Goal: Navigation & Orientation: Find specific page/section

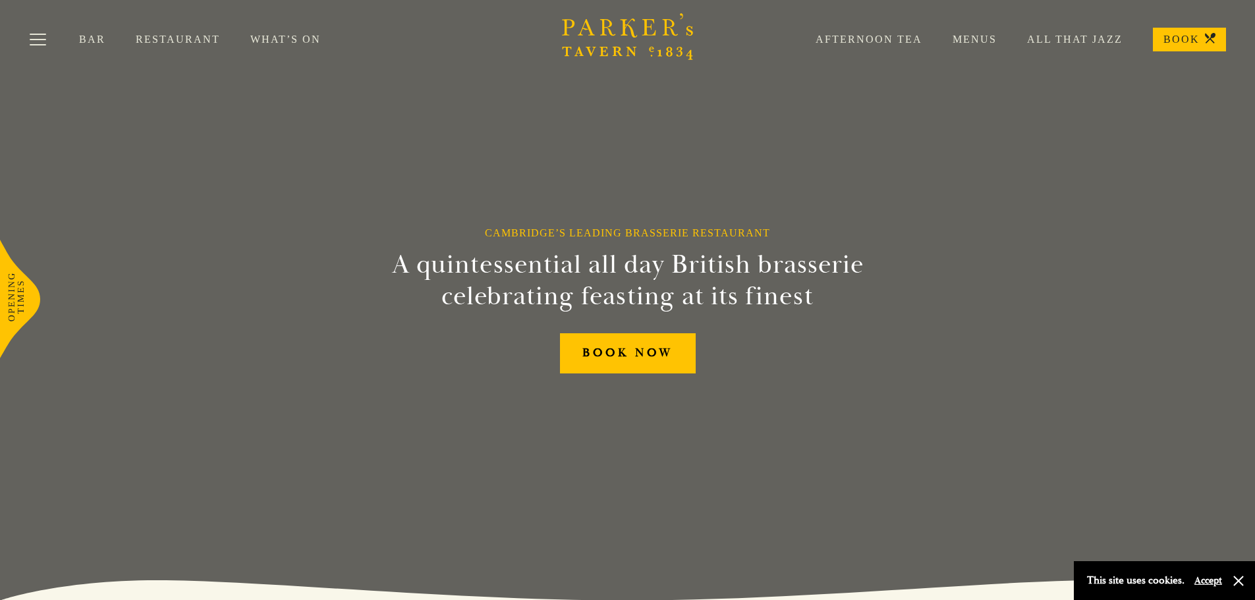
click at [974, 40] on link "Menus" at bounding box center [959, 39] width 74 height 13
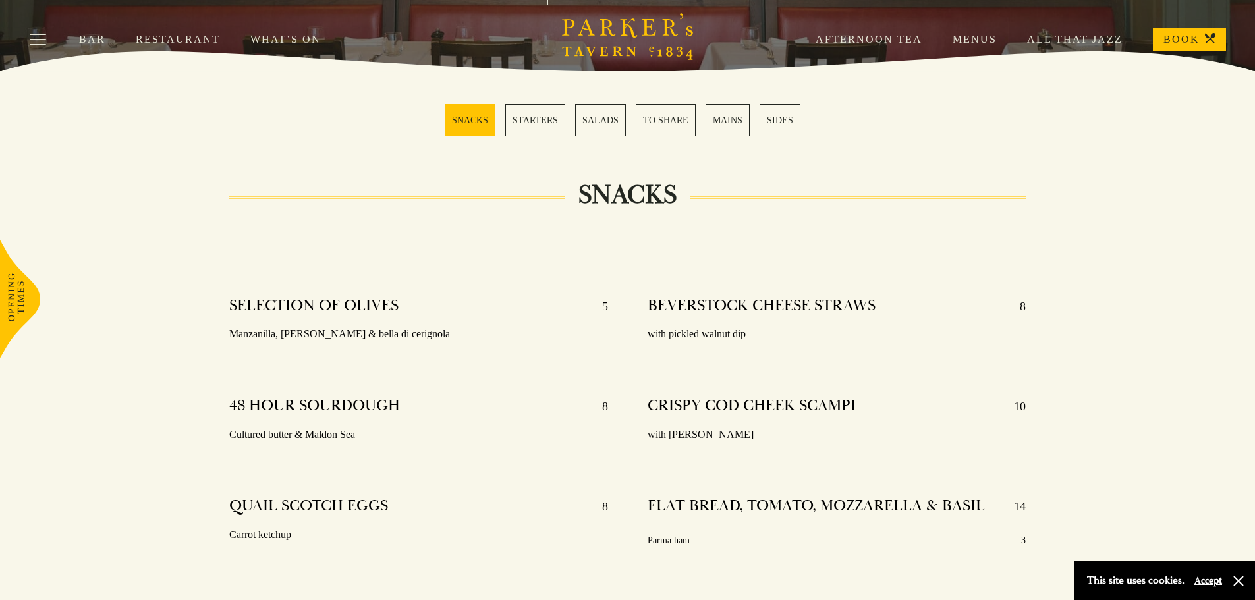
scroll to position [329, 0]
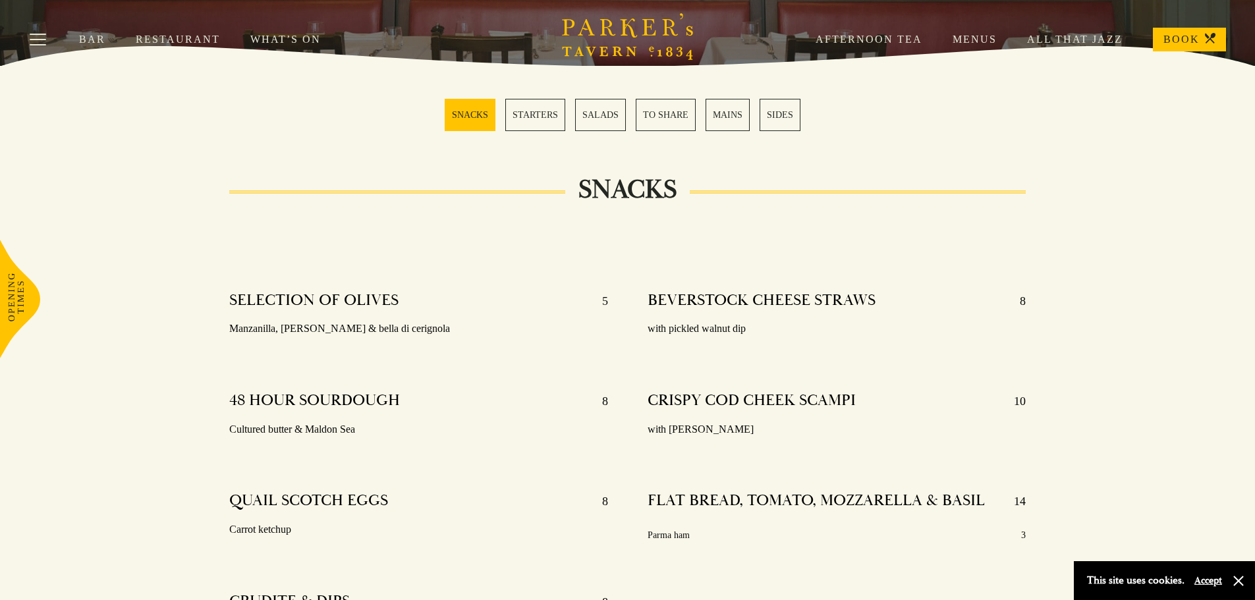
click at [727, 119] on link "MAINS" at bounding box center [727, 115] width 44 height 32
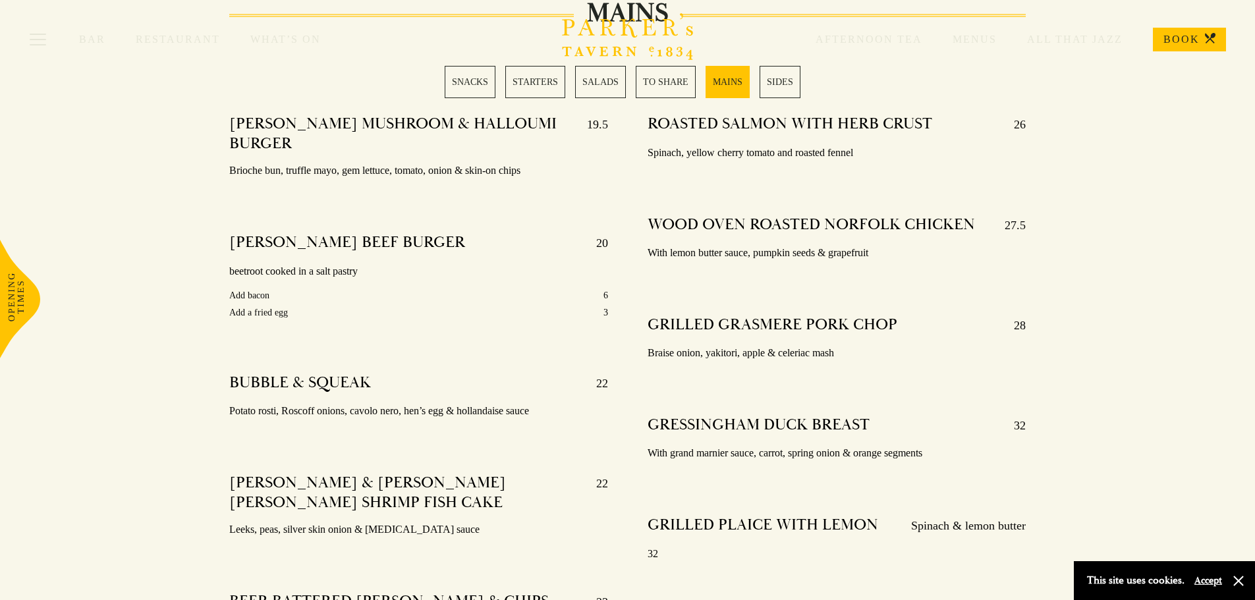
scroll to position [2291, 0]
